Goal: Task Accomplishment & Management: Manage account settings

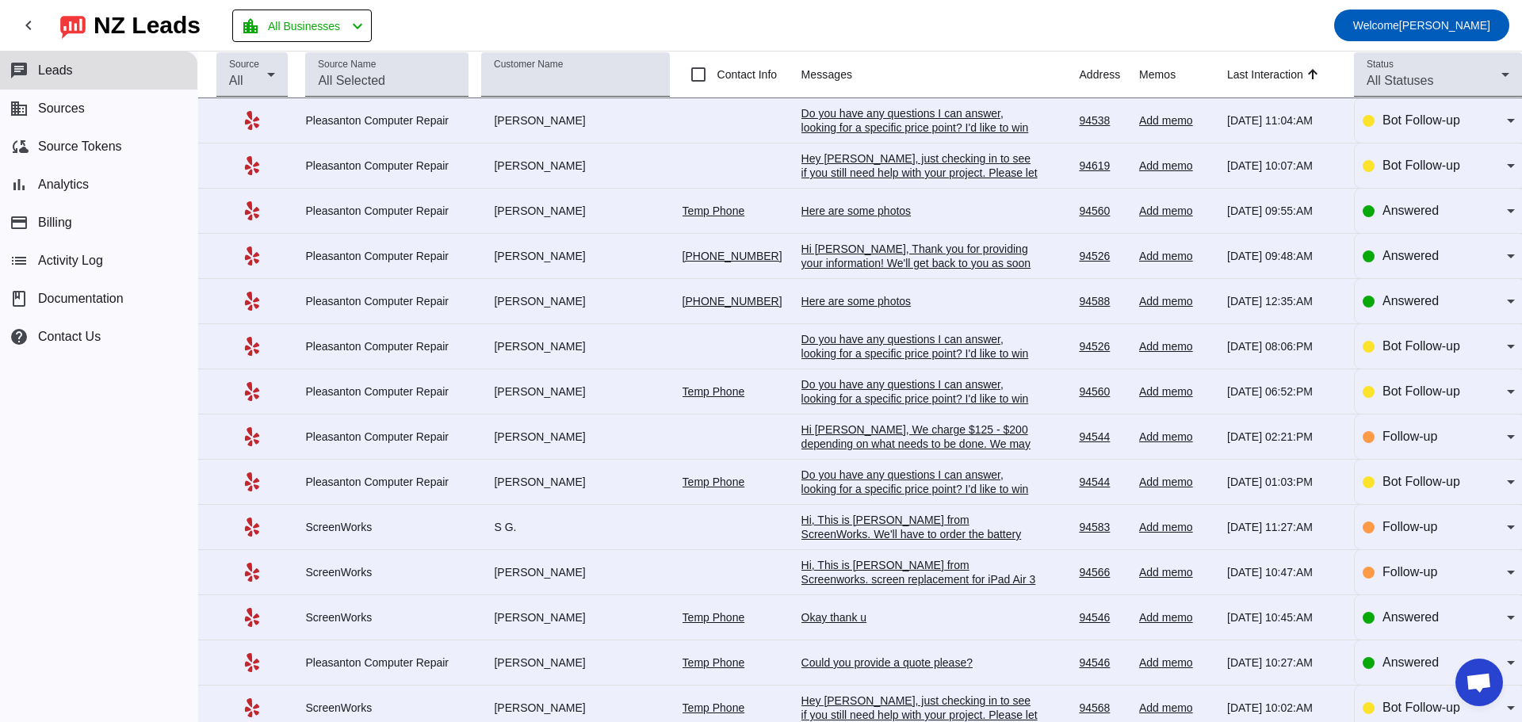
click at [871, 114] on div "Do you have any questions I can answer, looking for a specific price point? I'd…" at bounding box center [920, 127] width 238 height 43
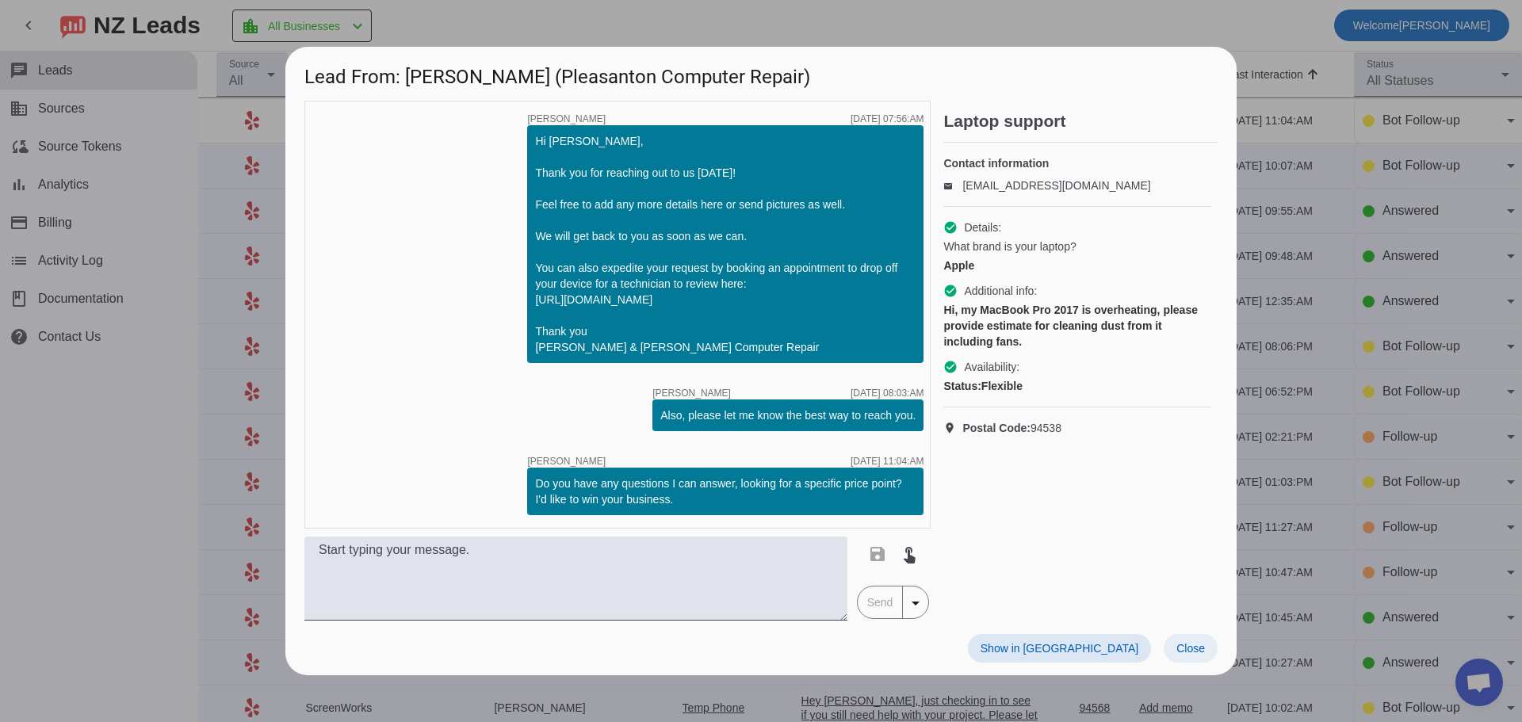
click at [1192, 655] on span "Close" at bounding box center [1190, 648] width 29 height 13
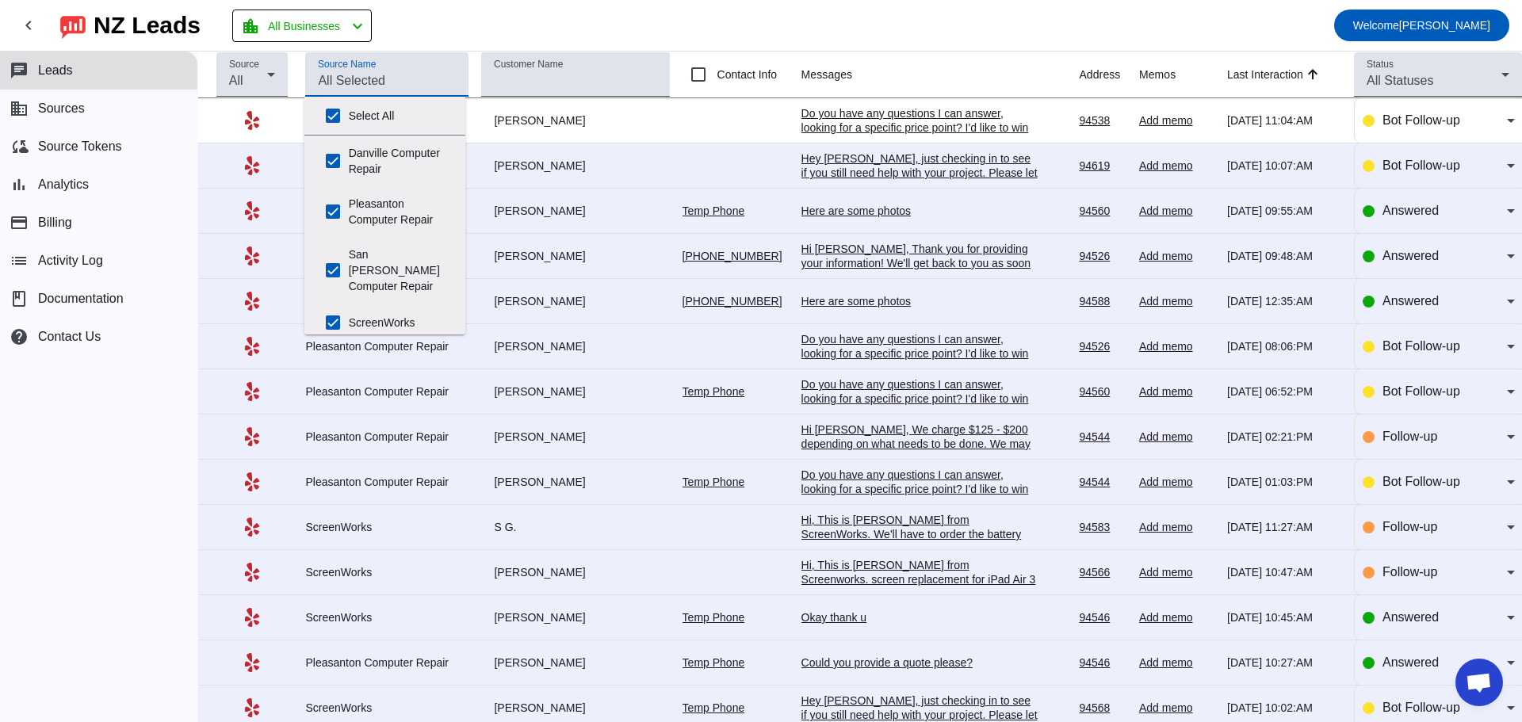
click at [416, 80] on input "Source Name" at bounding box center [387, 80] width 138 height 19
click at [330, 122] on input "Select All" at bounding box center [333, 116] width 32 height 32
checkbox input "false"
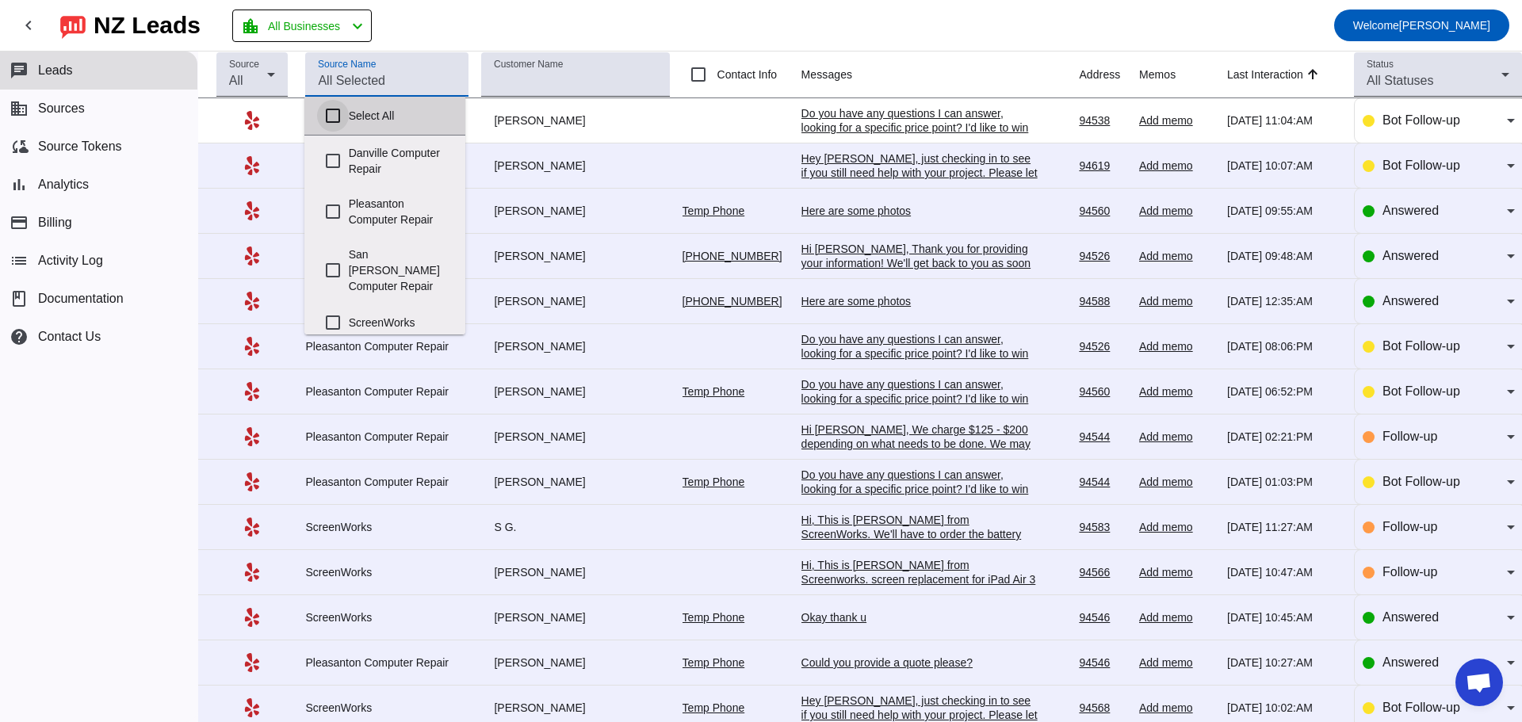
checkbox input "false"
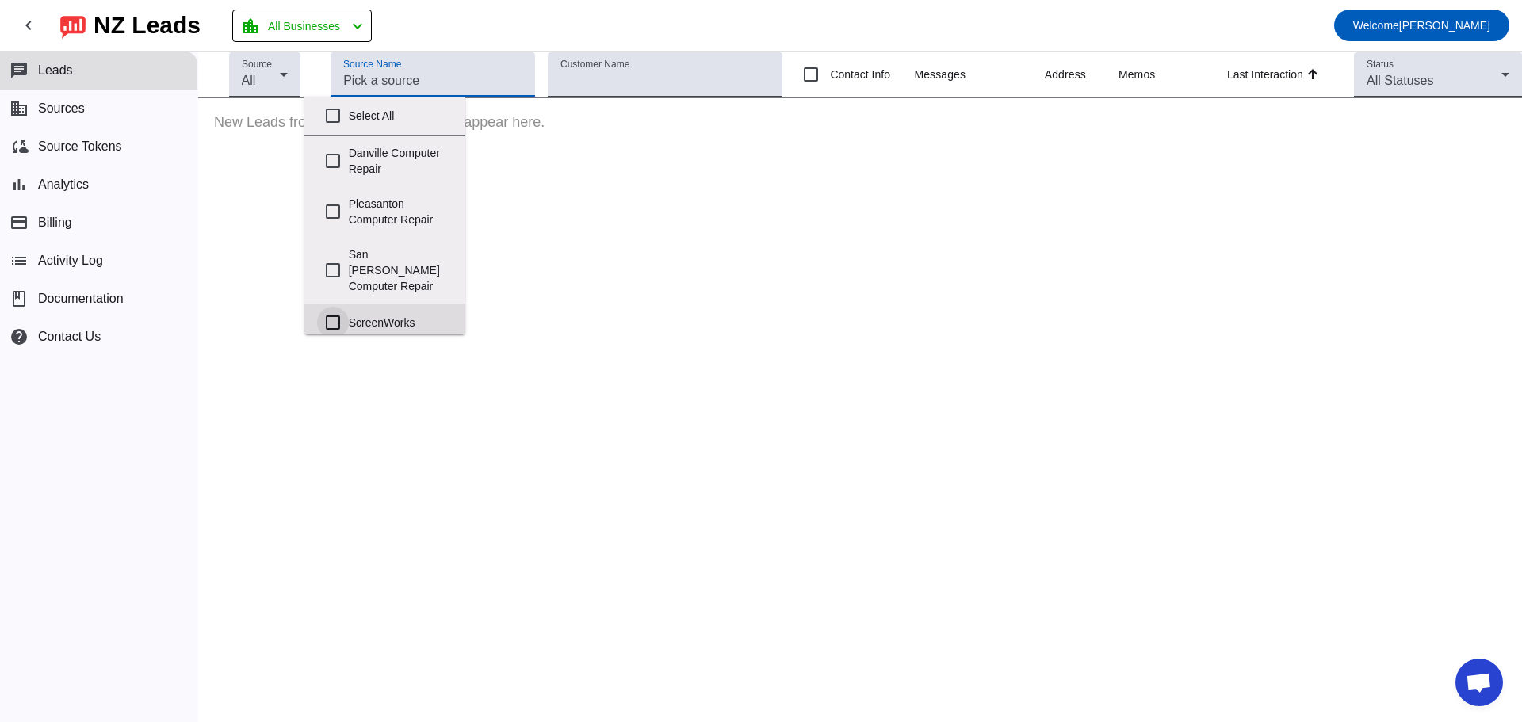
click at [331, 313] on input "ScreenWorks" at bounding box center [333, 323] width 32 height 32
checkbox input "true"
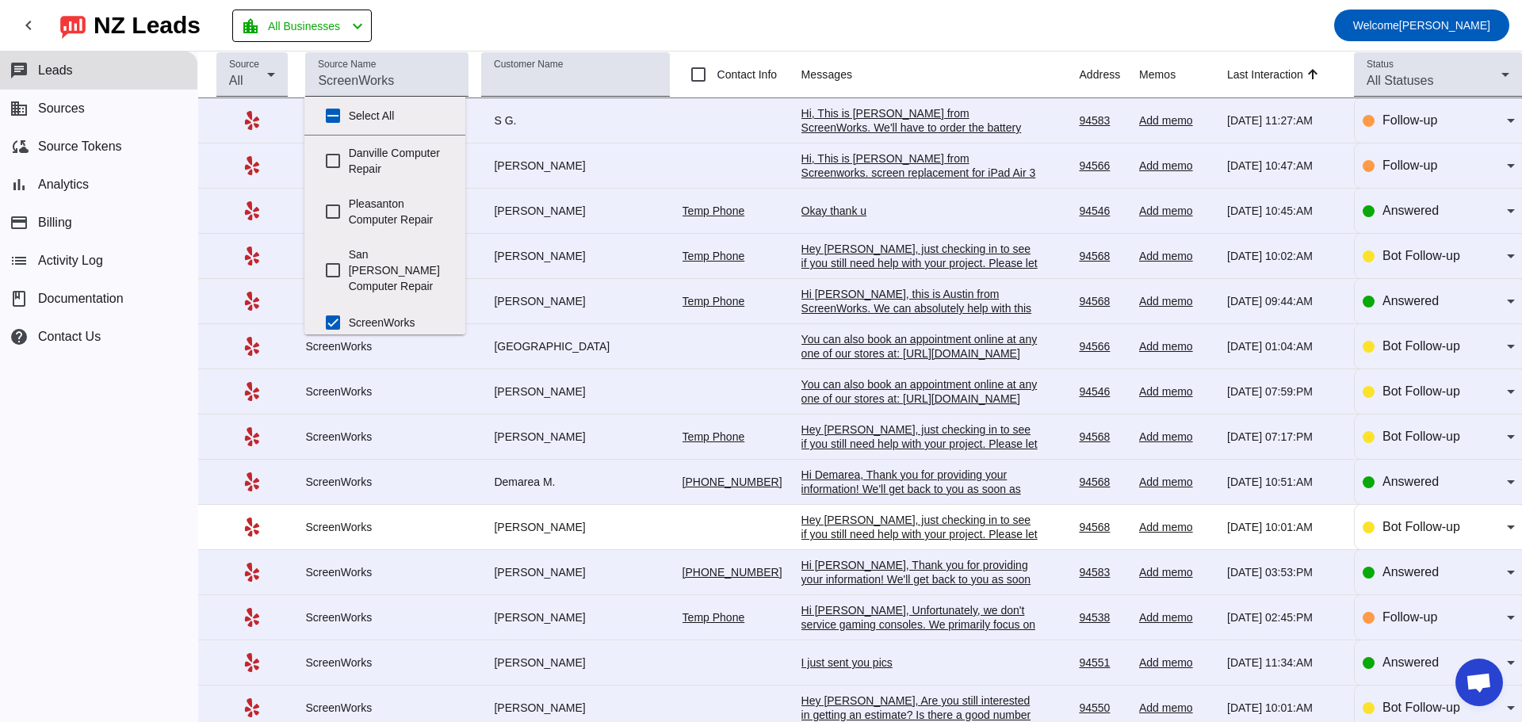
click at [621, 241] on td "[PERSON_NAME]" at bounding box center [581, 256] width 201 height 45
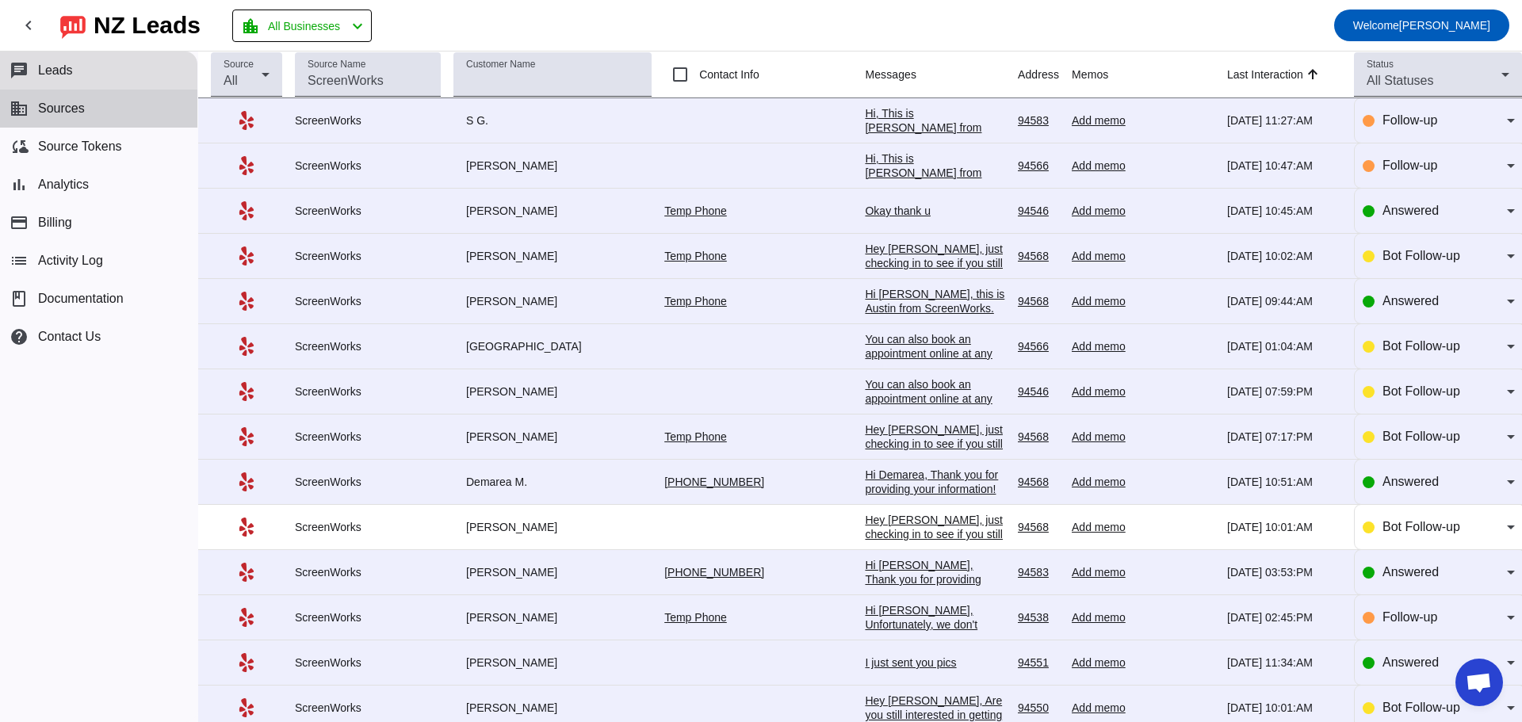
click at [90, 111] on button "business Sources" at bounding box center [98, 109] width 197 height 38
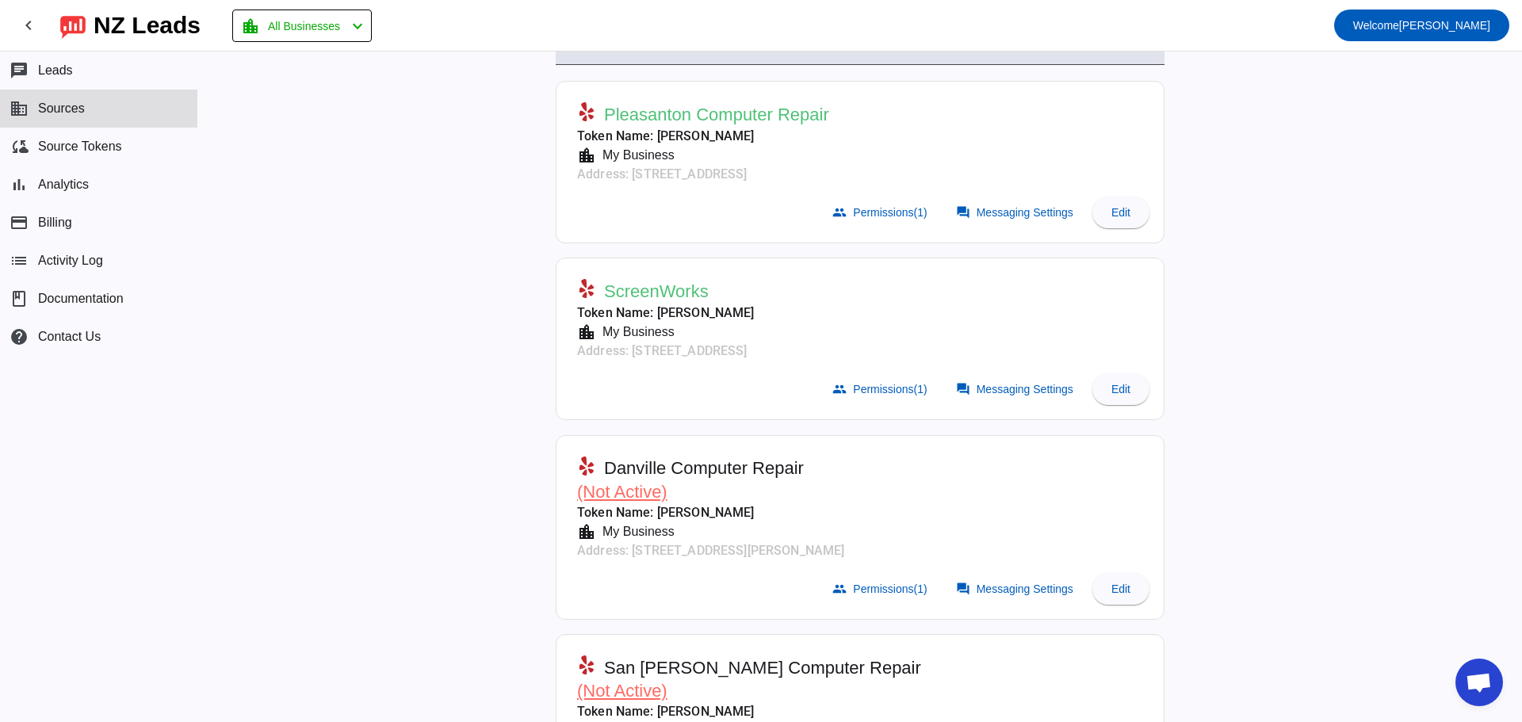
scroll to position [87, 0]
click at [888, 393] on span "Permissions (1)" at bounding box center [890, 390] width 74 height 13
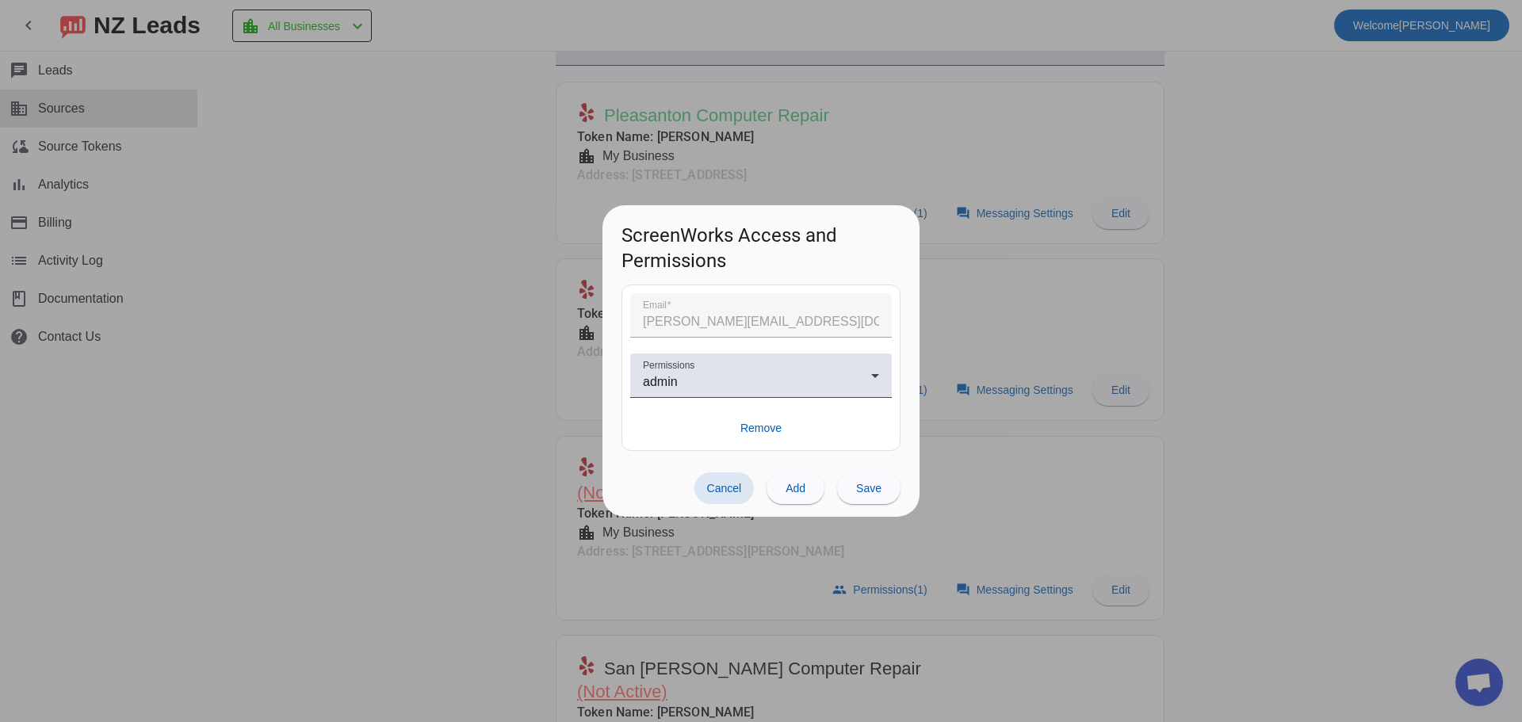
click at [730, 491] on span "Cancel" at bounding box center [724, 488] width 35 height 13
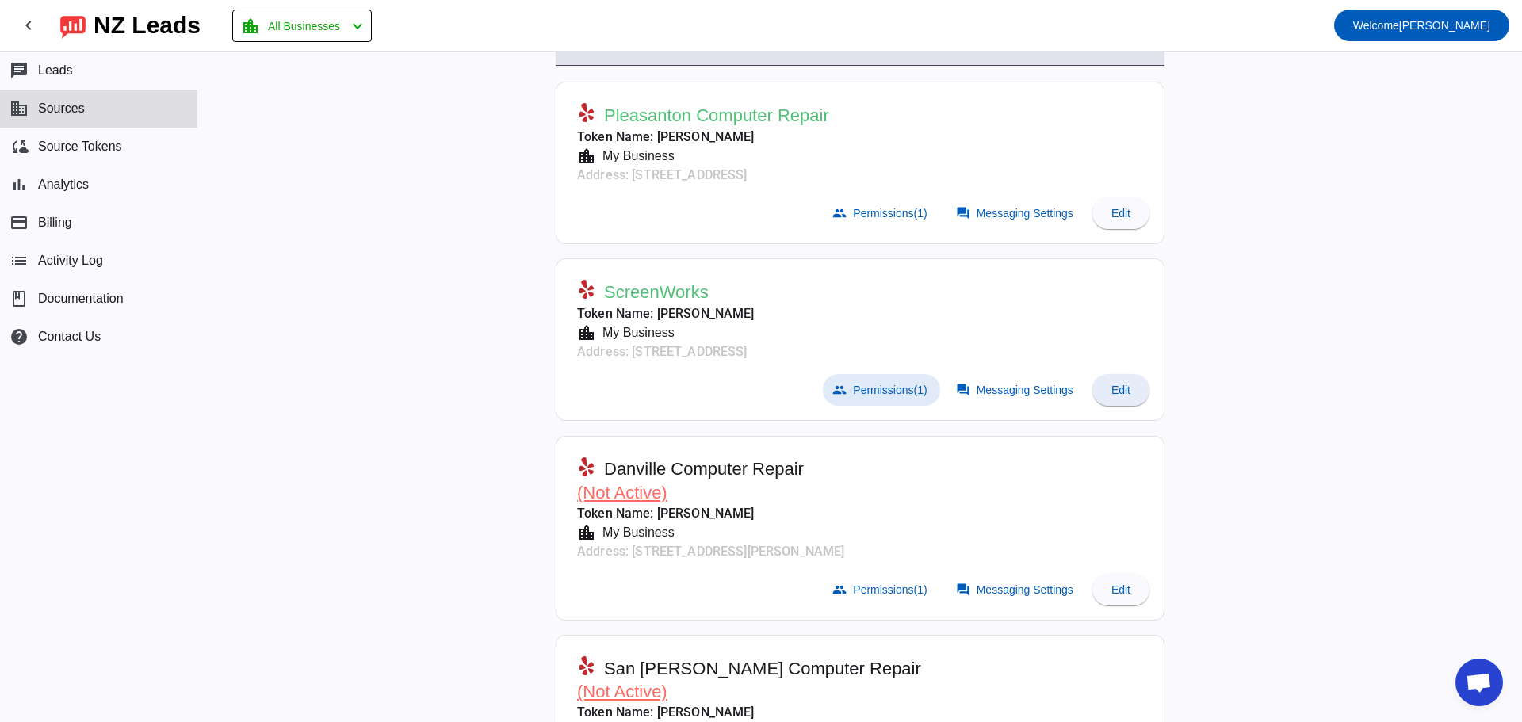
click at [1120, 395] on span "Edit" at bounding box center [1120, 390] width 19 height 13
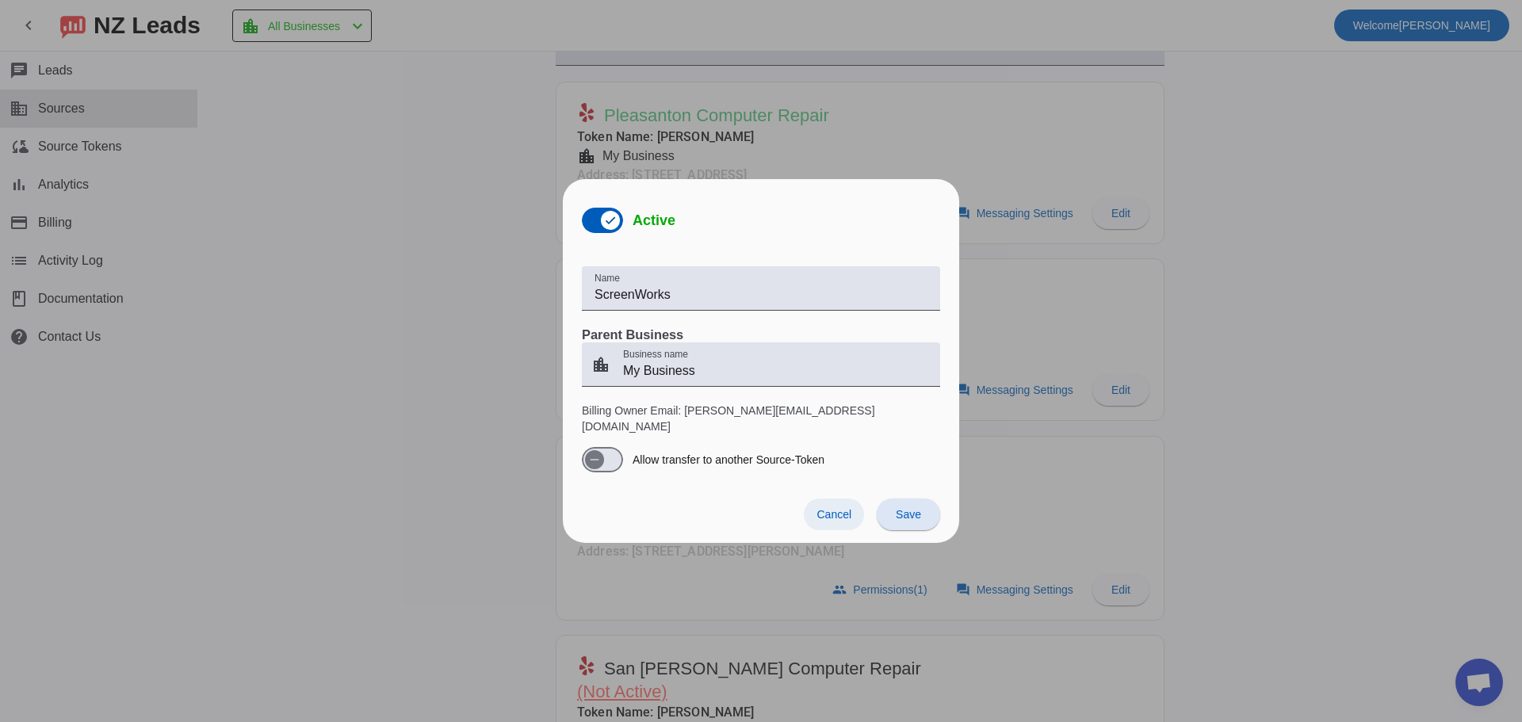
click at [844, 512] on span "Cancel" at bounding box center [834, 514] width 35 height 13
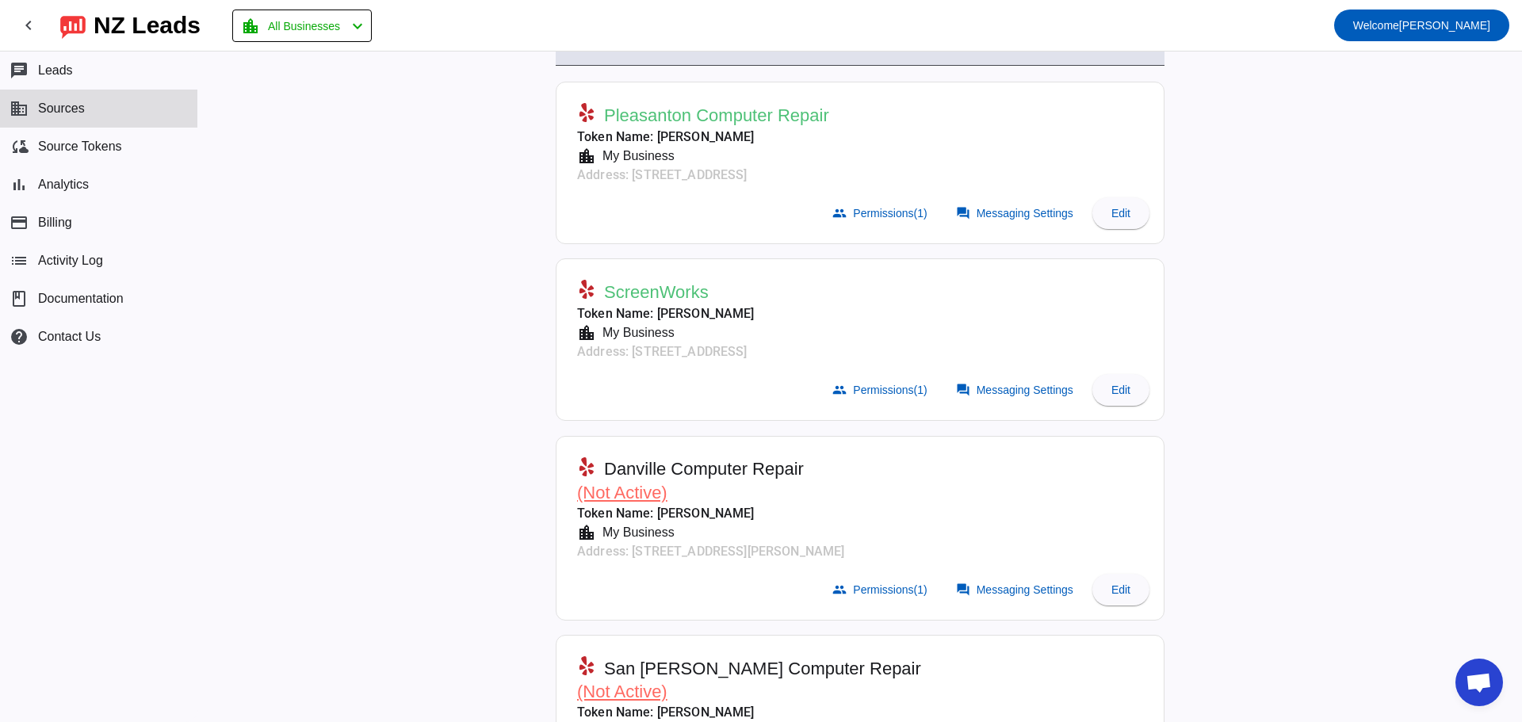
click at [442, 449] on div "Active Sources: ( 2 / 7) add Search Pleasanton Computer Repair Token Name: [PER…" at bounding box center [860, 387] width 1324 height 671
